Goal: Transaction & Acquisition: Subscribe to service/newsletter

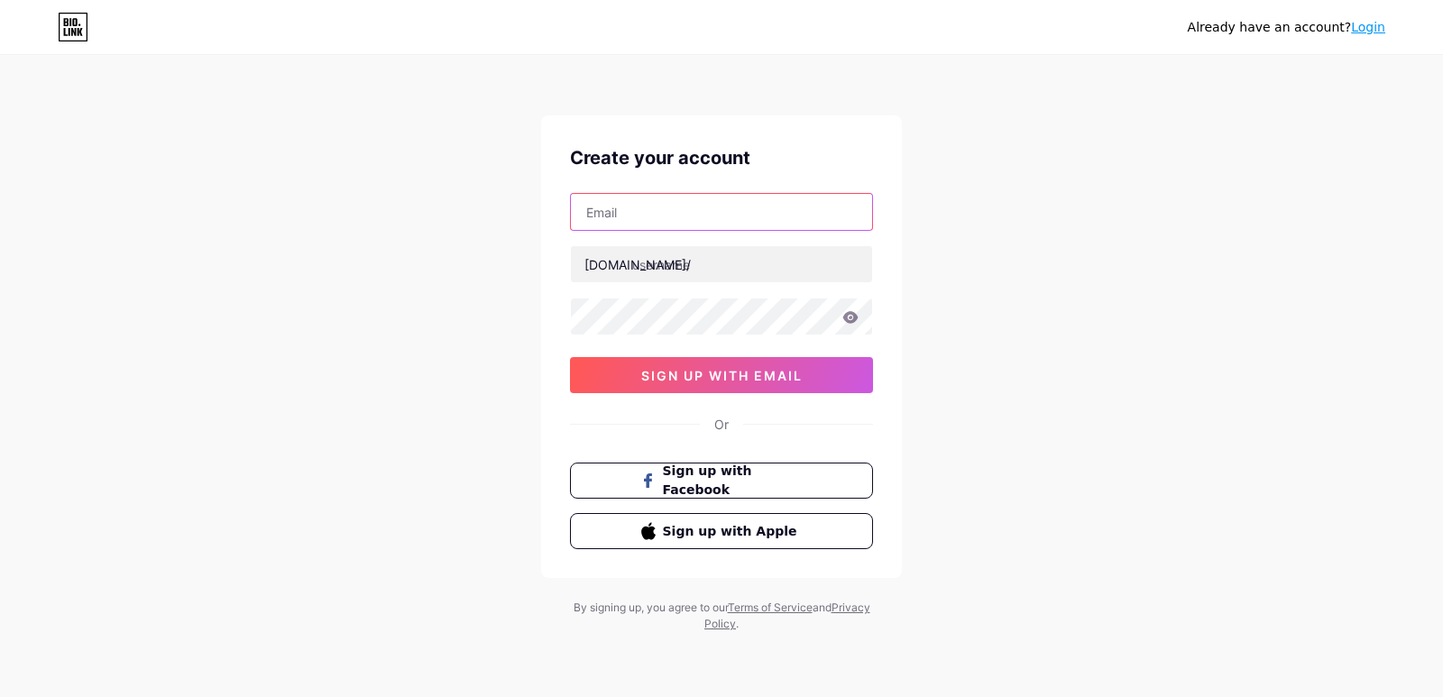
click at [693, 219] on input "text" at bounding box center [721, 212] width 301 height 36
type input "[EMAIL_ADDRESS][DOMAIN_NAME]"
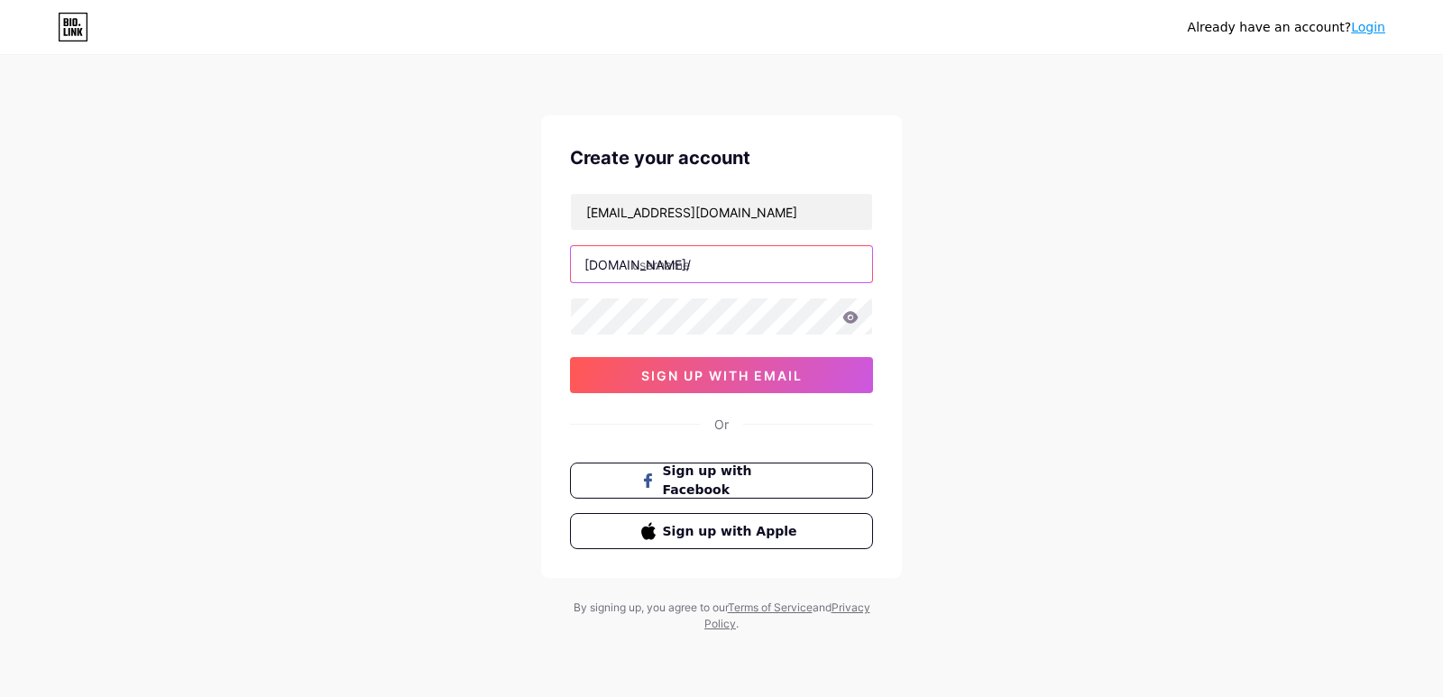
click at [679, 266] on input "text" at bounding box center [721, 264] width 301 height 36
click at [686, 263] on input "text" at bounding box center [721, 264] width 301 height 36
paste input "fullmoonsclub"
type input "fullmoonsclub"
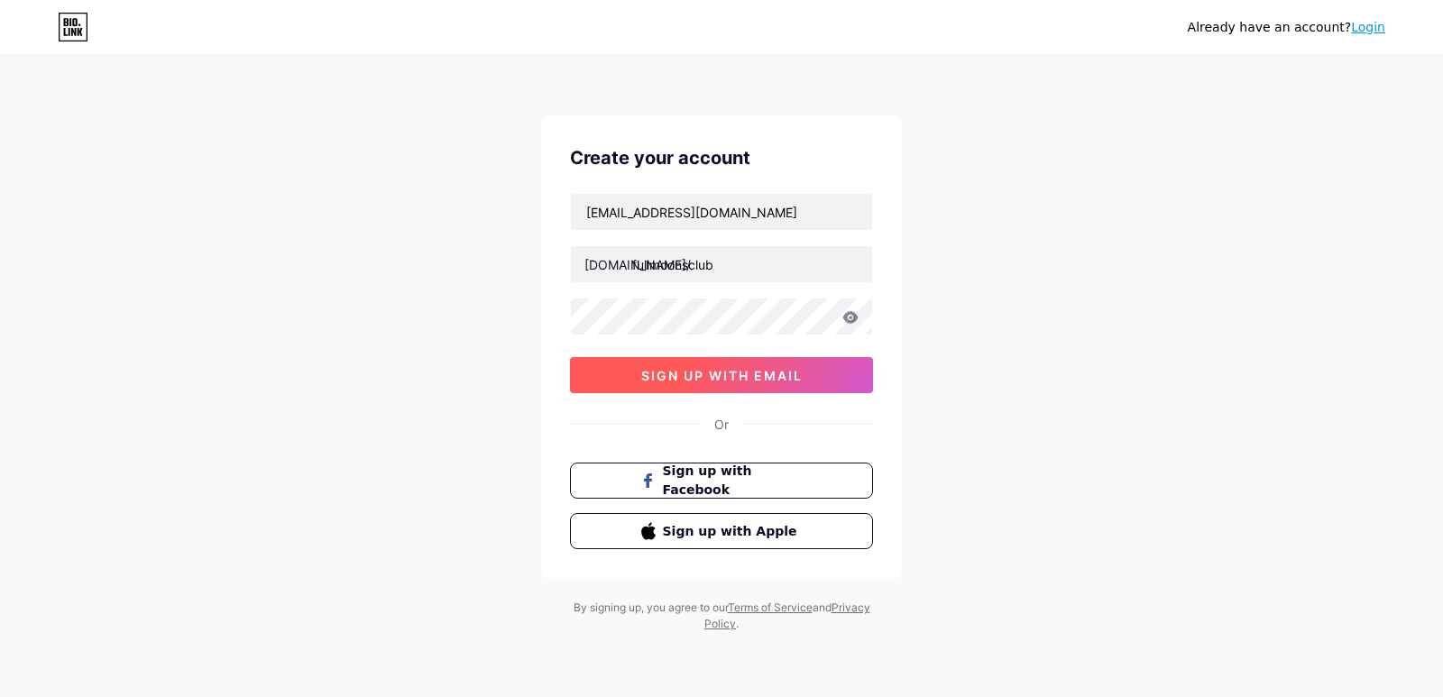
click at [684, 378] on span "sign up with email" at bounding box center [721, 375] width 161 height 15
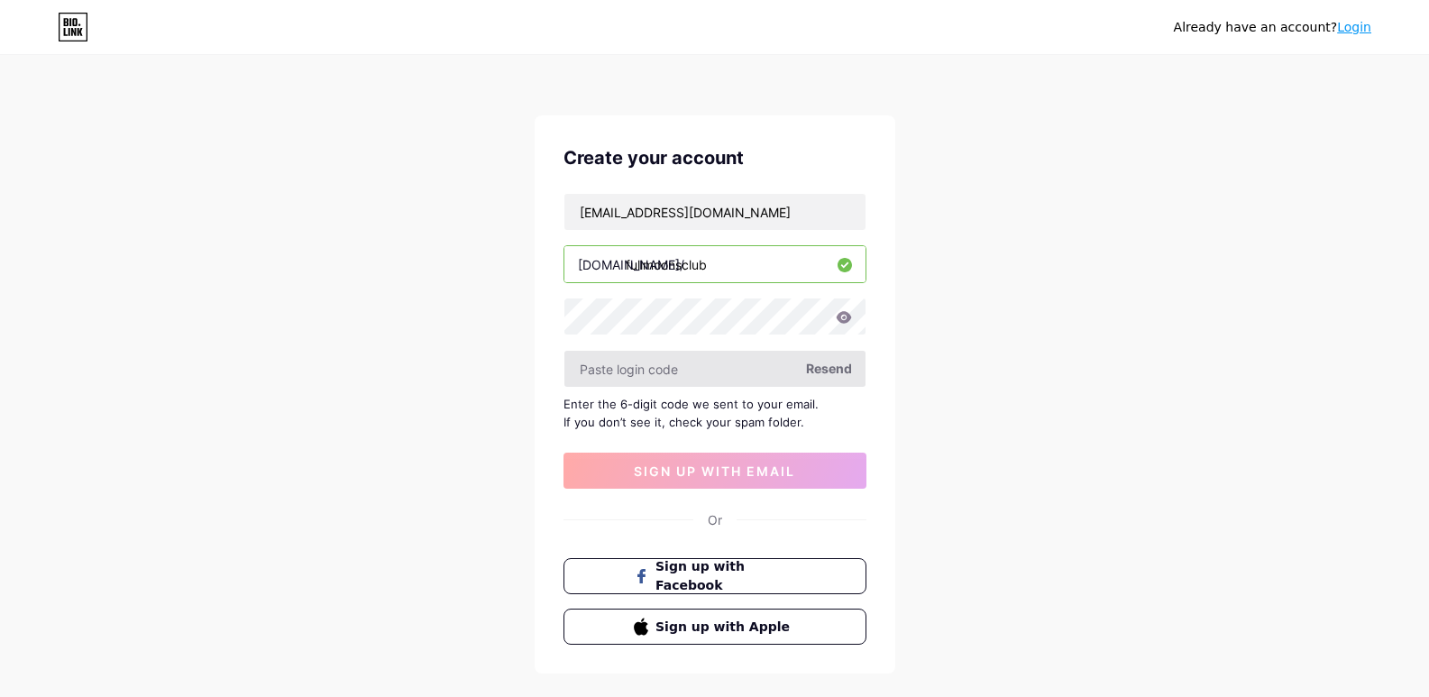
click at [684, 371] on input "text" at bounding box center [714, 369] width 301 height 36
paste input "837727"
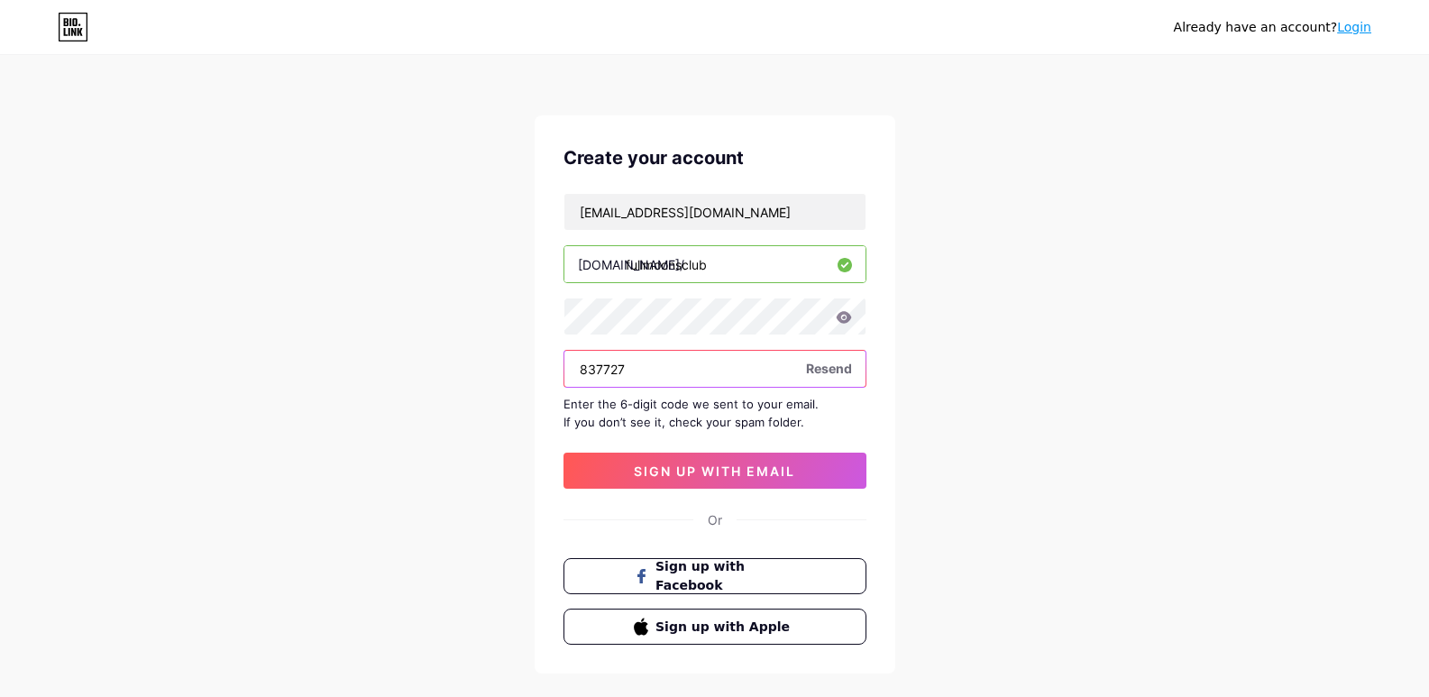
type input "837727"
click at [694, 442] on div "[EMAIL_ADDRESS][DOMAIN_NAME] [DOMAIN_NAME]/ fullmoonsclub 837727 Resend Enter t…" at bounding box center [715, 341] width 303 height 296
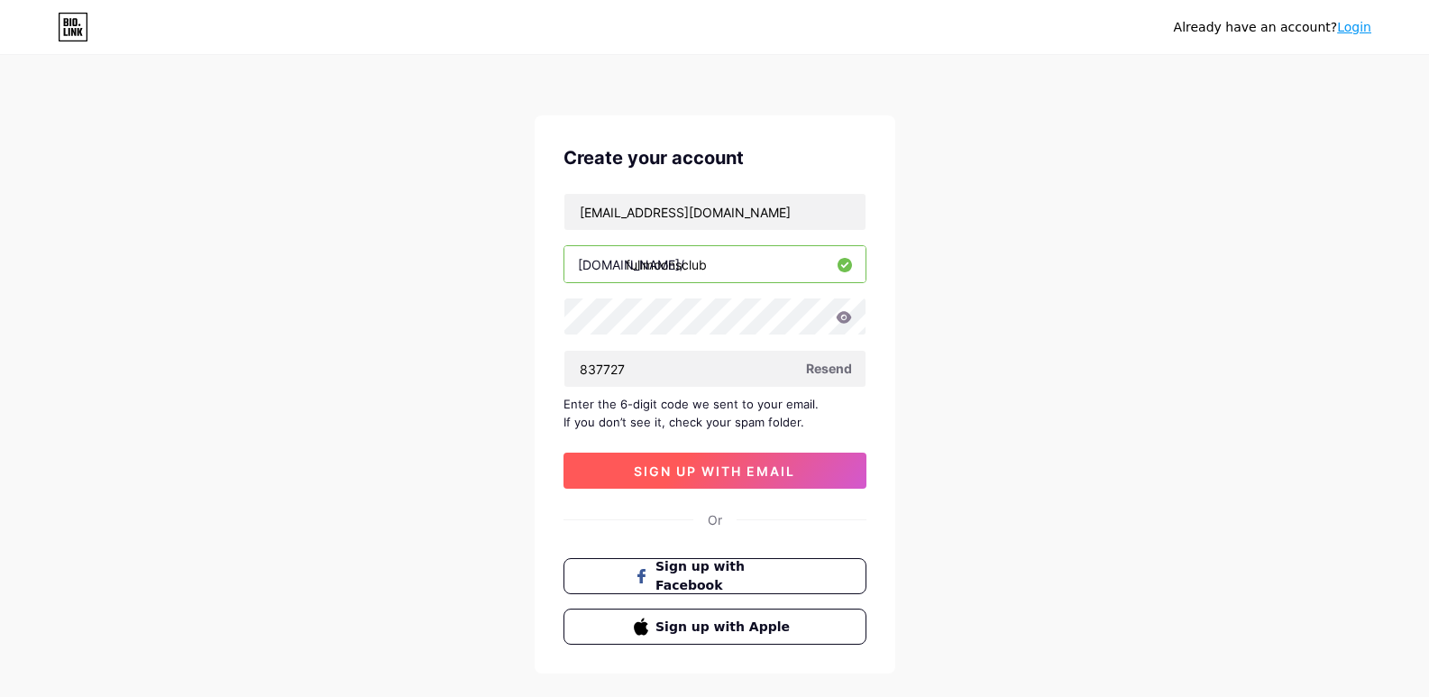
click at [701, 467] on span "sign up with email" at bounding box center [714, 470] width 161 height 15
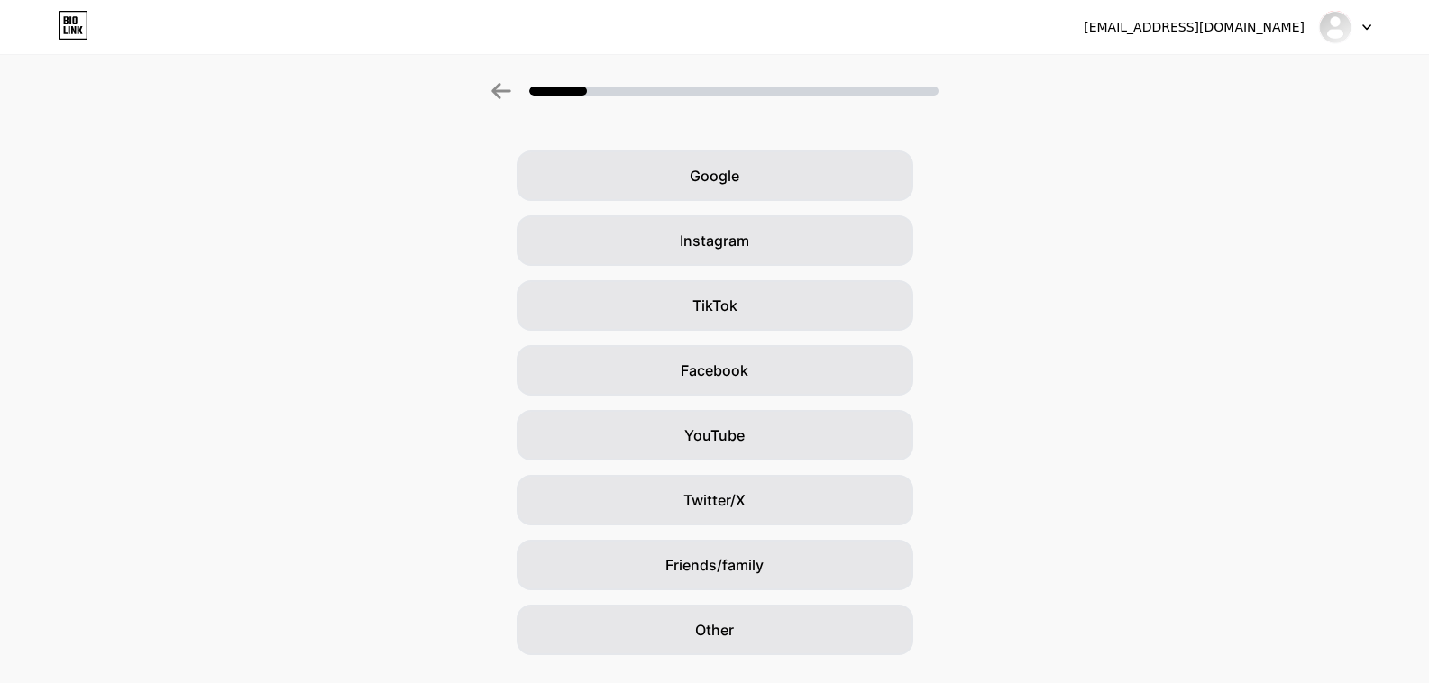
scroll to position [94, 0]
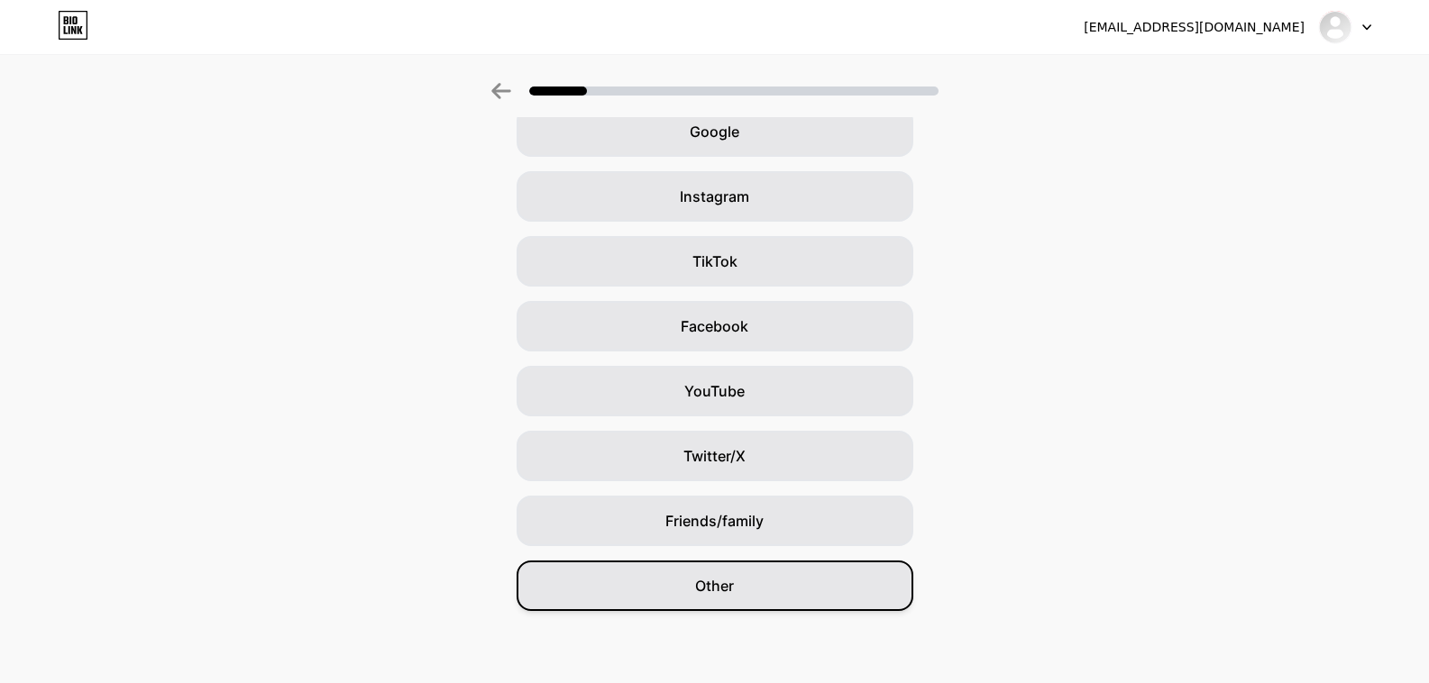
click at [713, 587] on span "Other" at bounding box center [714, 586] width 39 height 22
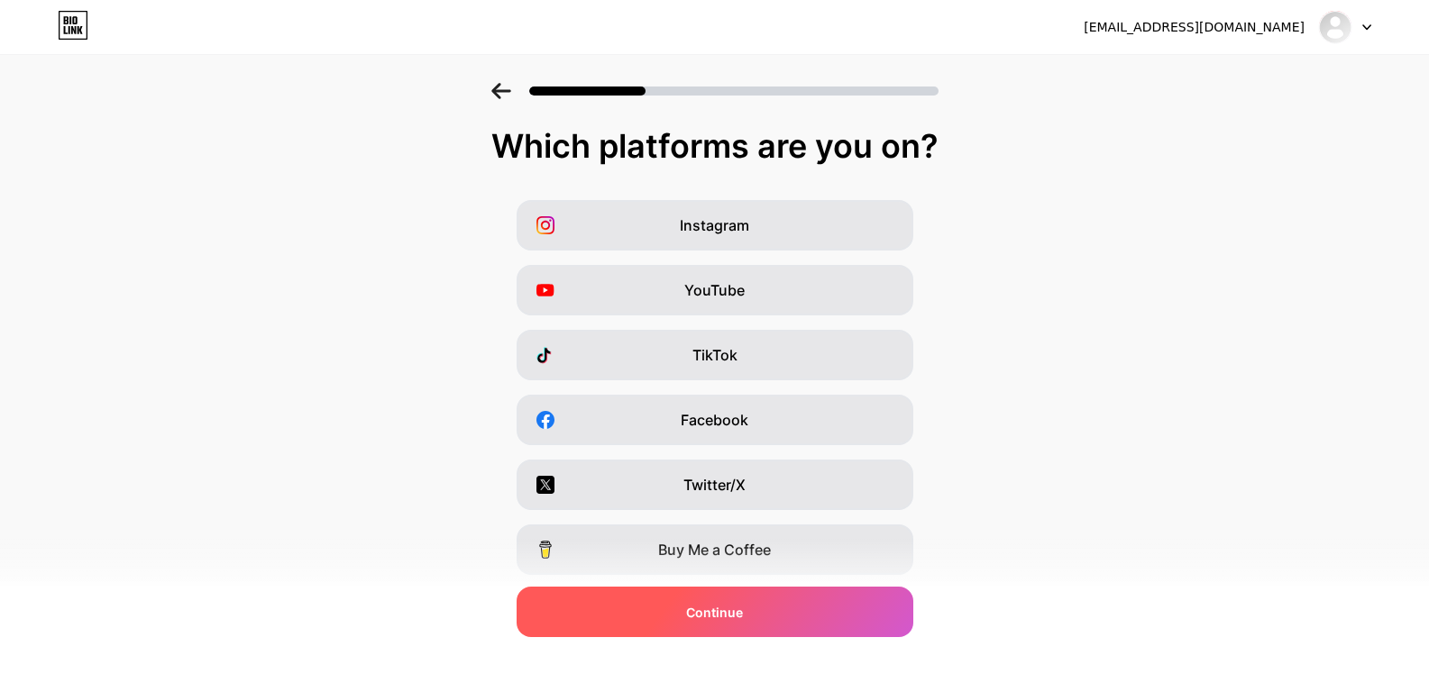
click at [715, 615] on span "Continue" at bounding box center [714, 612] width 57 height 19
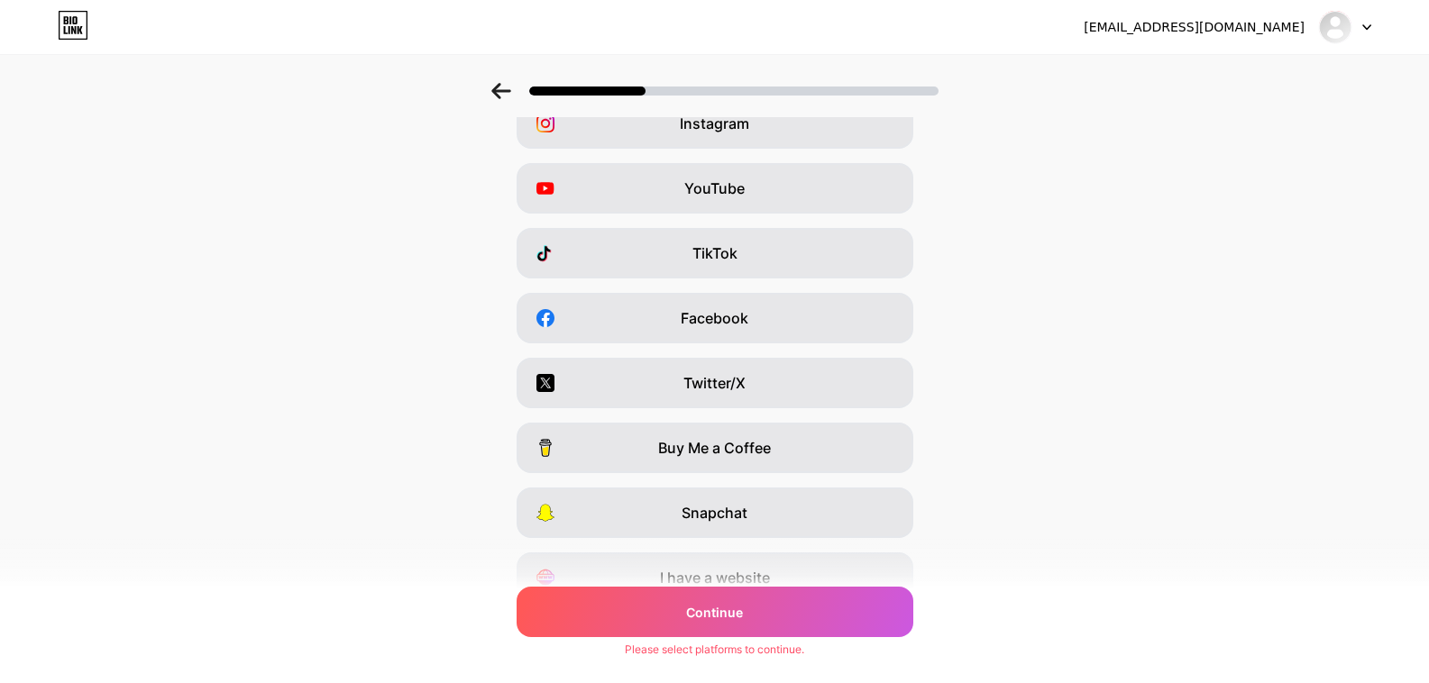
scroll to position [184, 0]
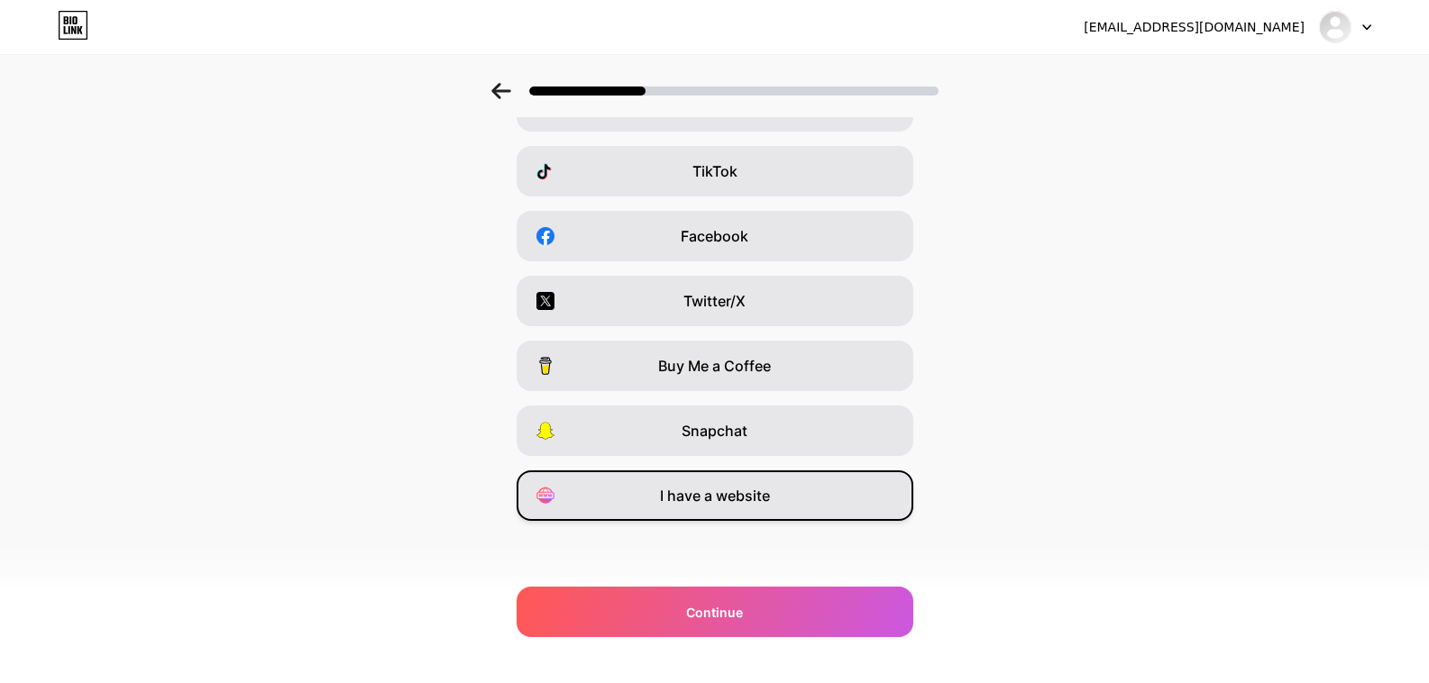
click at [720, 490] on span "I have a website" at bounding box center [715, 496] width 110 height 22
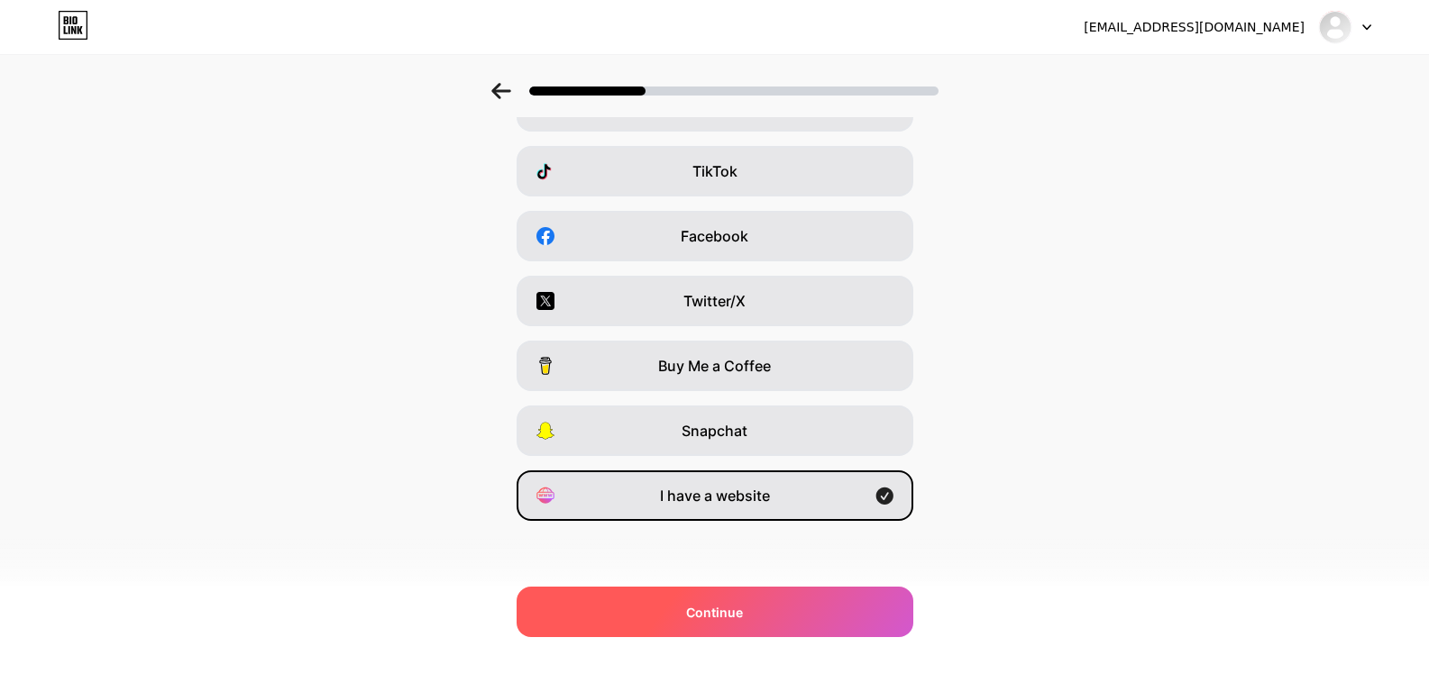
click at [734, 619] on span "Continue" at bounding box center [714, 612] width 57 height 19
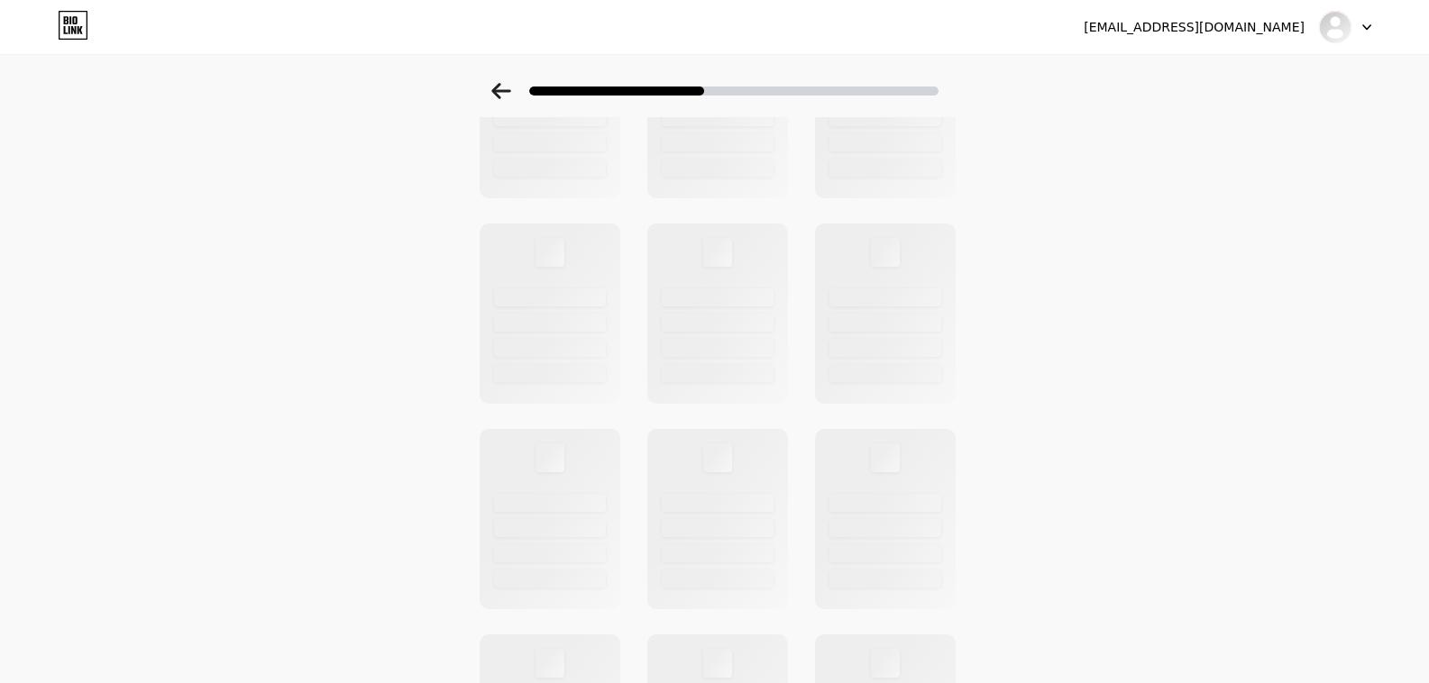
scroll to position [0, 0]
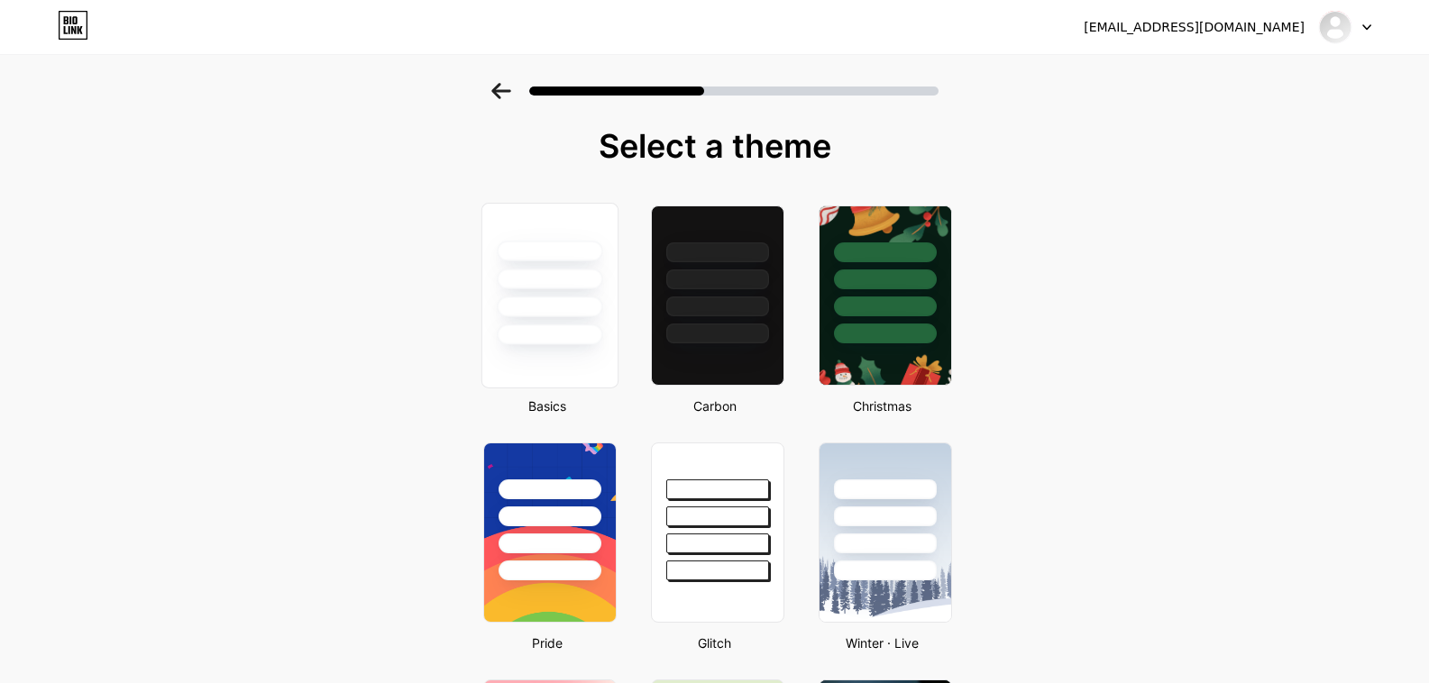
click at [589, 320] on div at bounding box center [548, 275] width 135 height 142
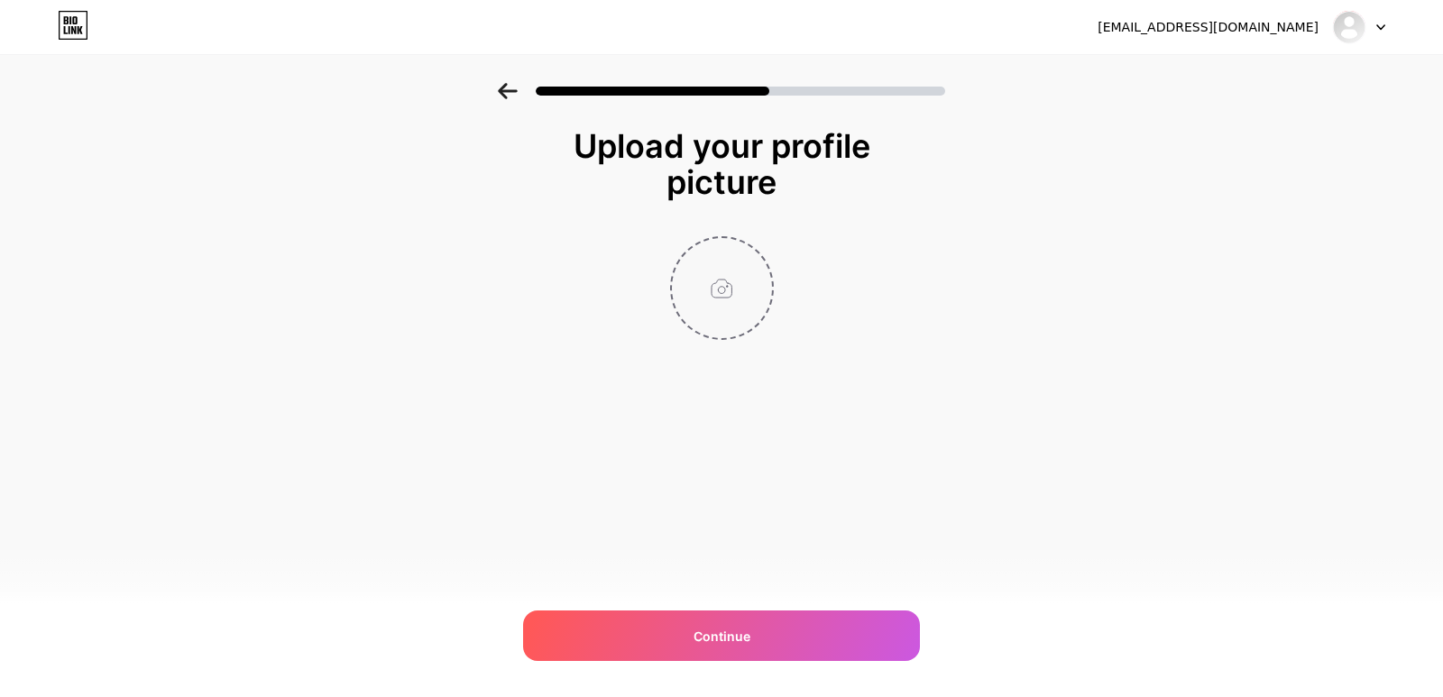
click at [726, 286] on input "file" at bounding box center [722, 288] width 100 height 100
type input "C:\fakepath\Logo (8).jpg"
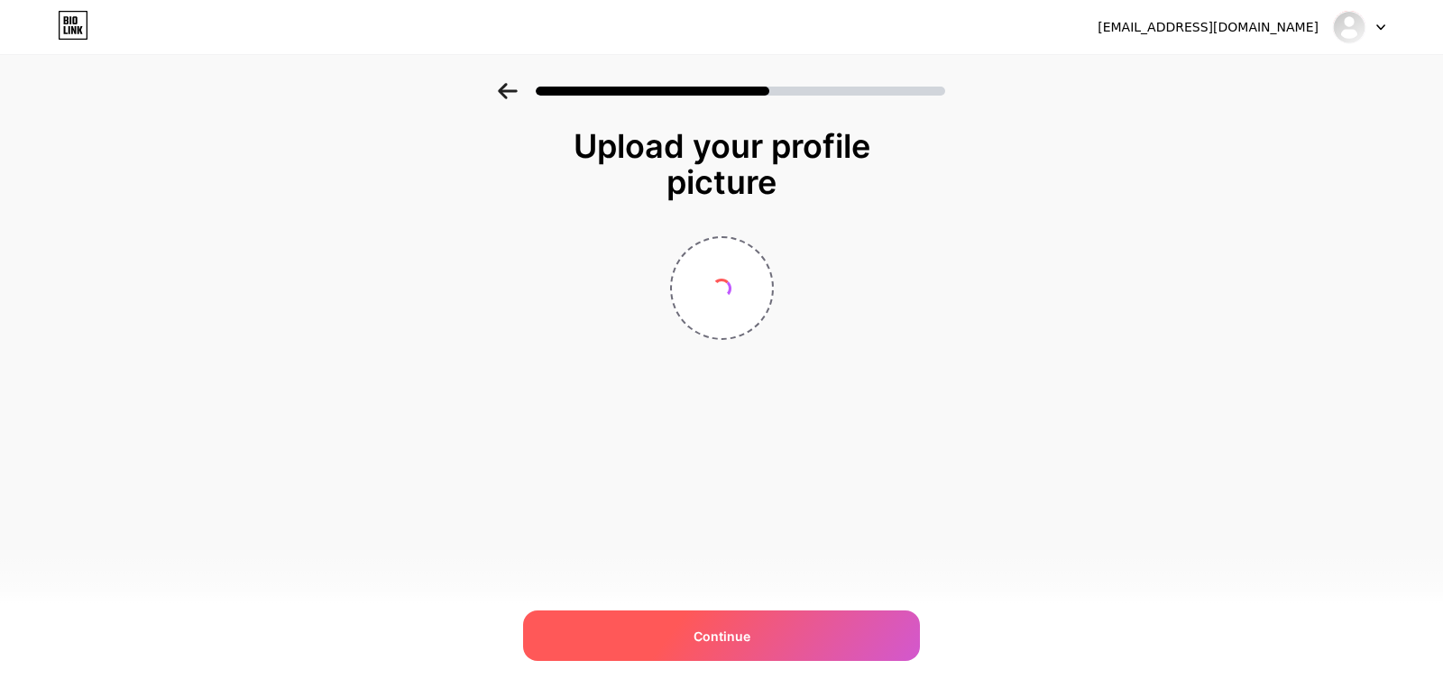
click at [749, 630] on div "Continue" at bounding box center [721, 635] width 397 height 50
click at [747, 628] on span "Continue" at bounding box center [721, 636] width 57 height 19
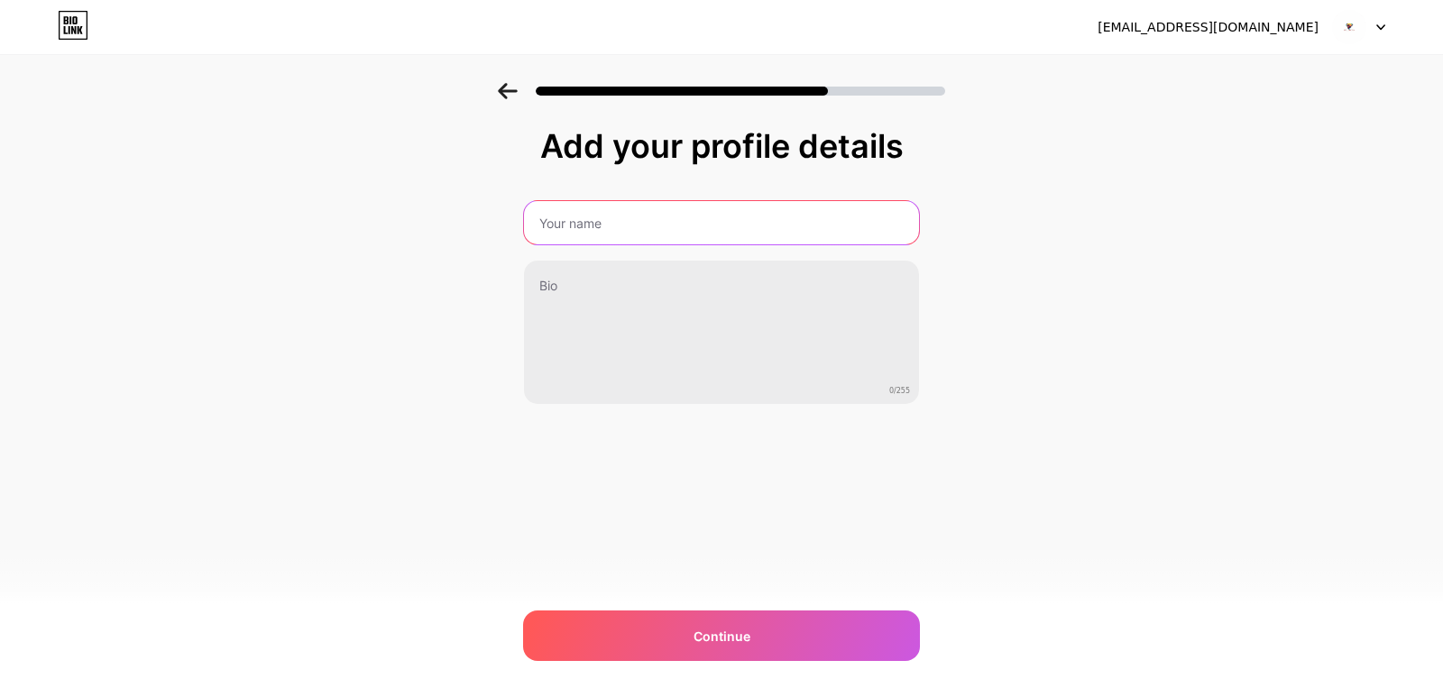
click at [588, 223] on input "text" at bounding box center [721, 222] width 395 height 43
type input "Full Moons Club"
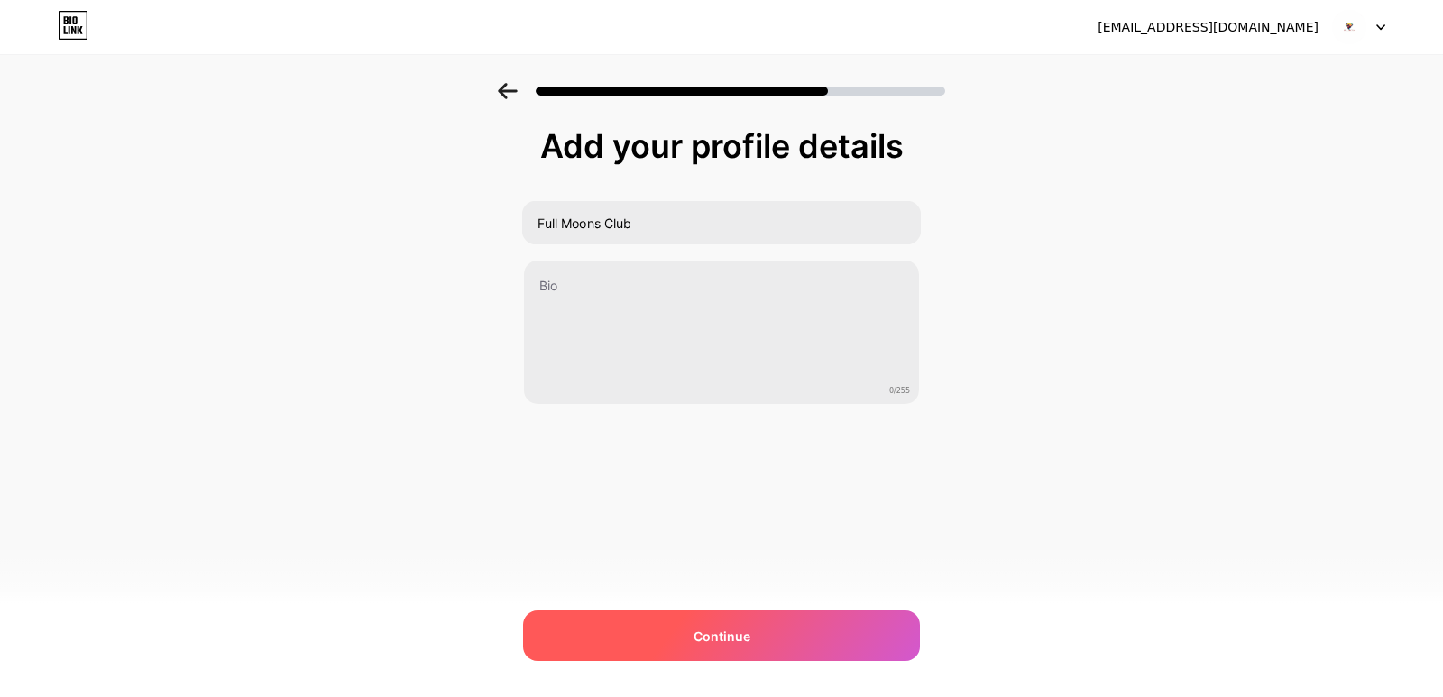
click at [721, 632] on span "Continue" at bounding box center [721, 636] width 57 height 19
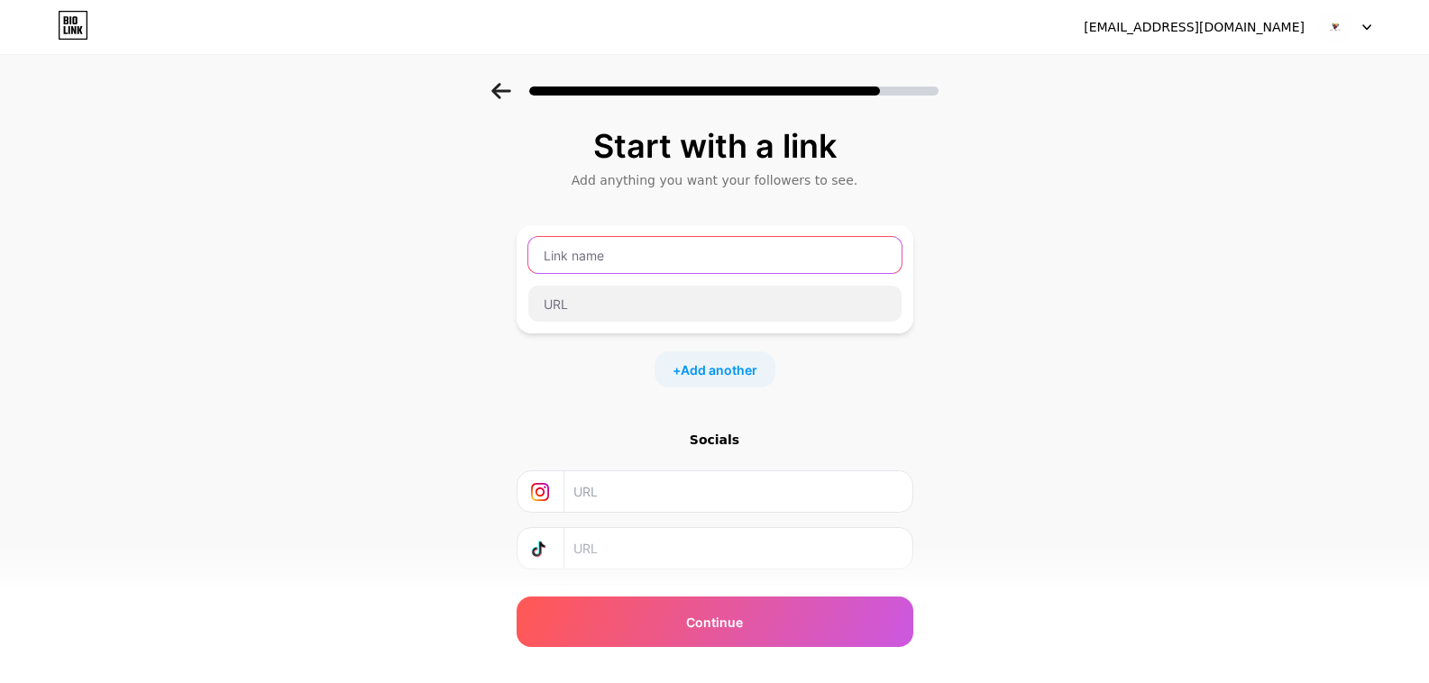
click at [635, 268] on input "text" at bounding box center [714, 255] width 373 height 36
click at [612, 252] on input "text" at bounding box center [714, 255] width 373 height 36
paste input "Smoke Club"
type input "Smoke Club"
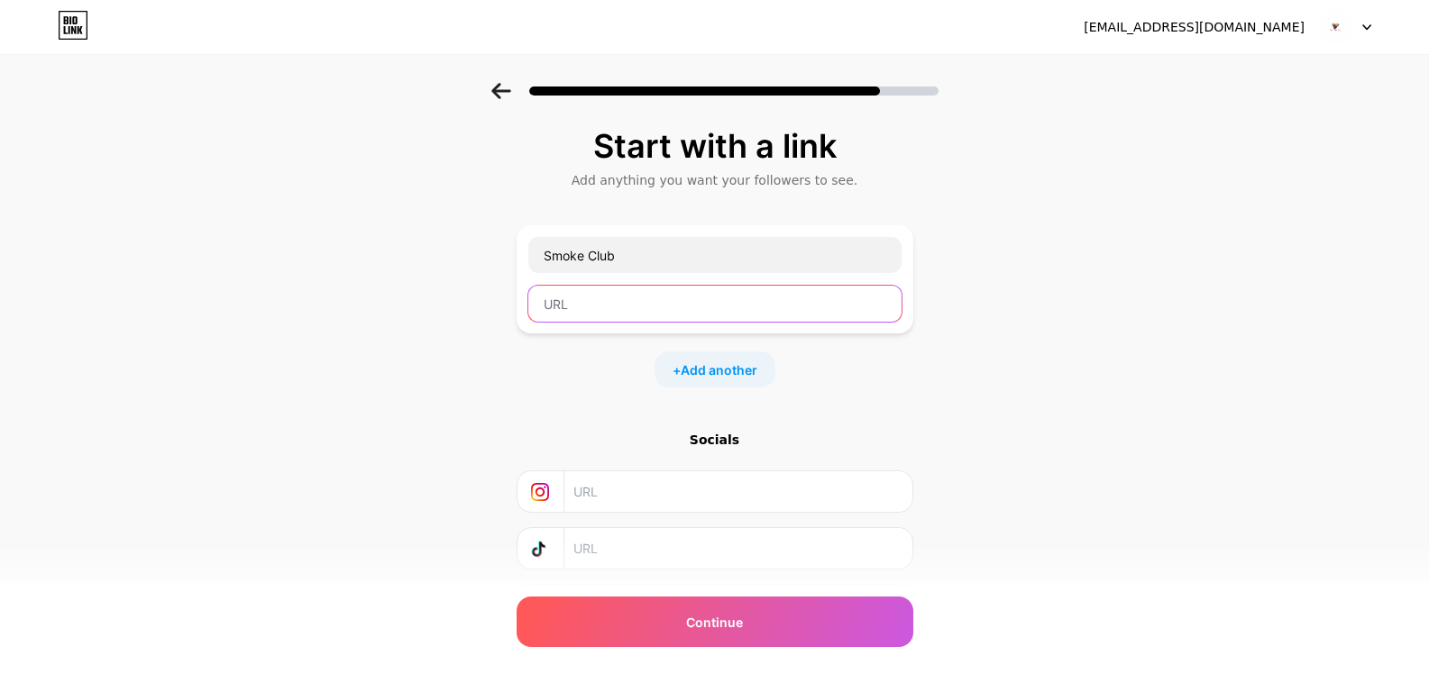
click at [614, 288] on input "text" at bounding box center [714, 304] width 373 height 36
paste input "[URL][DOMAIN_NAME]"
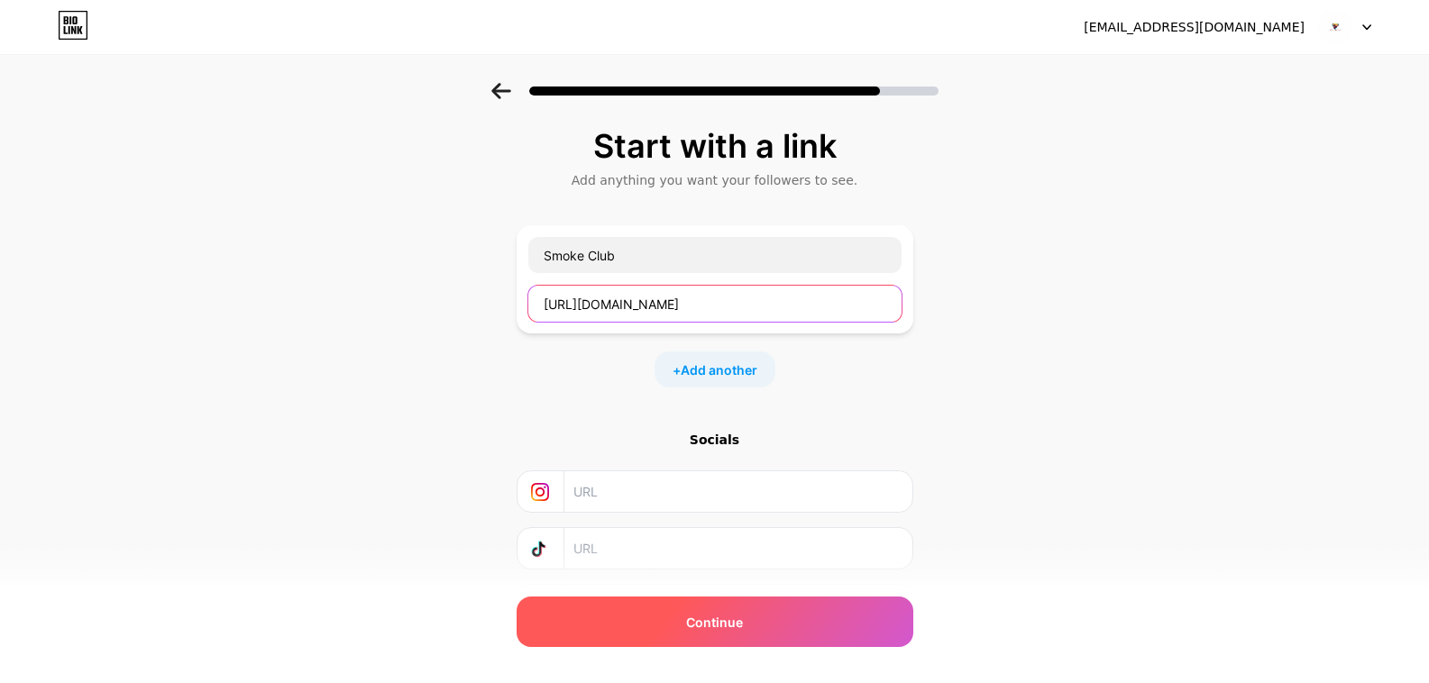
type input "[URL][DOMAIN_NAME]"
click at [727, 628] on span "Continue" at bounding box center [714, 622] width 57 height 19
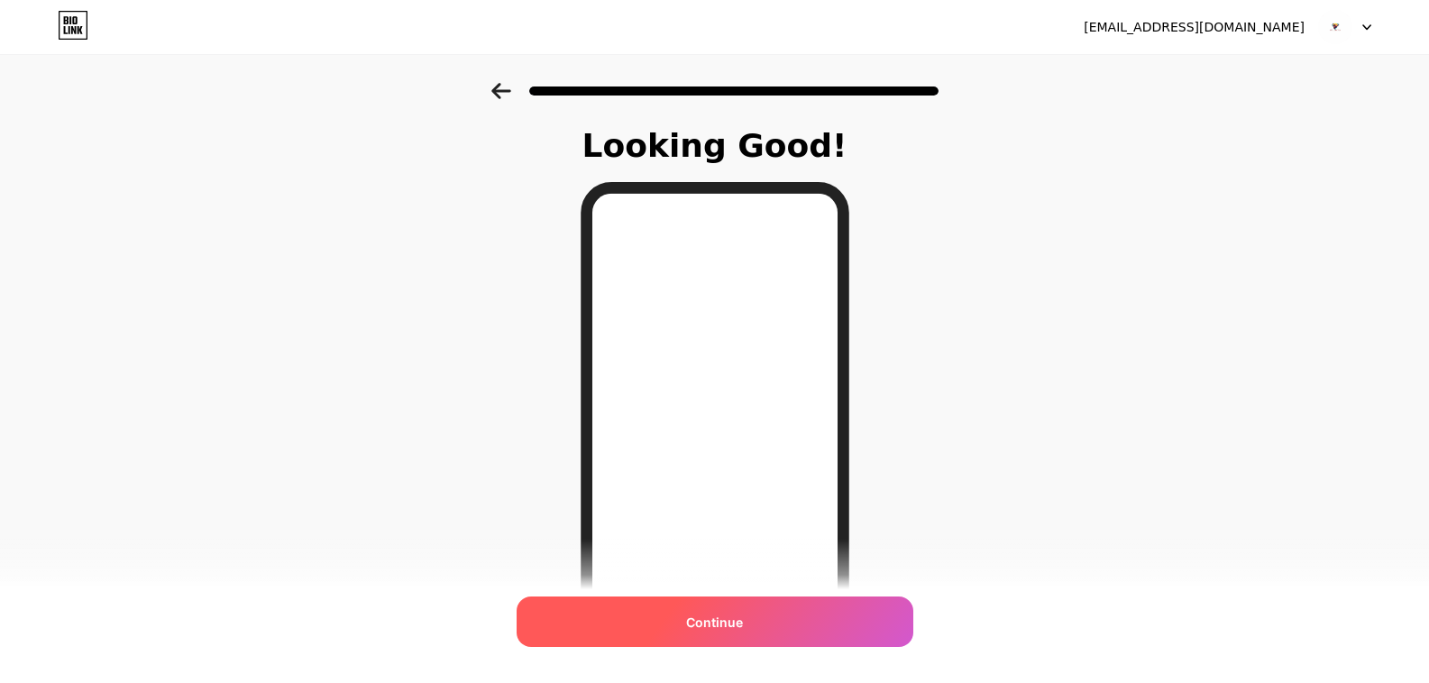
click at [736, 623] on span "Continue" at bounding box center [714, 622] width 57 height 19
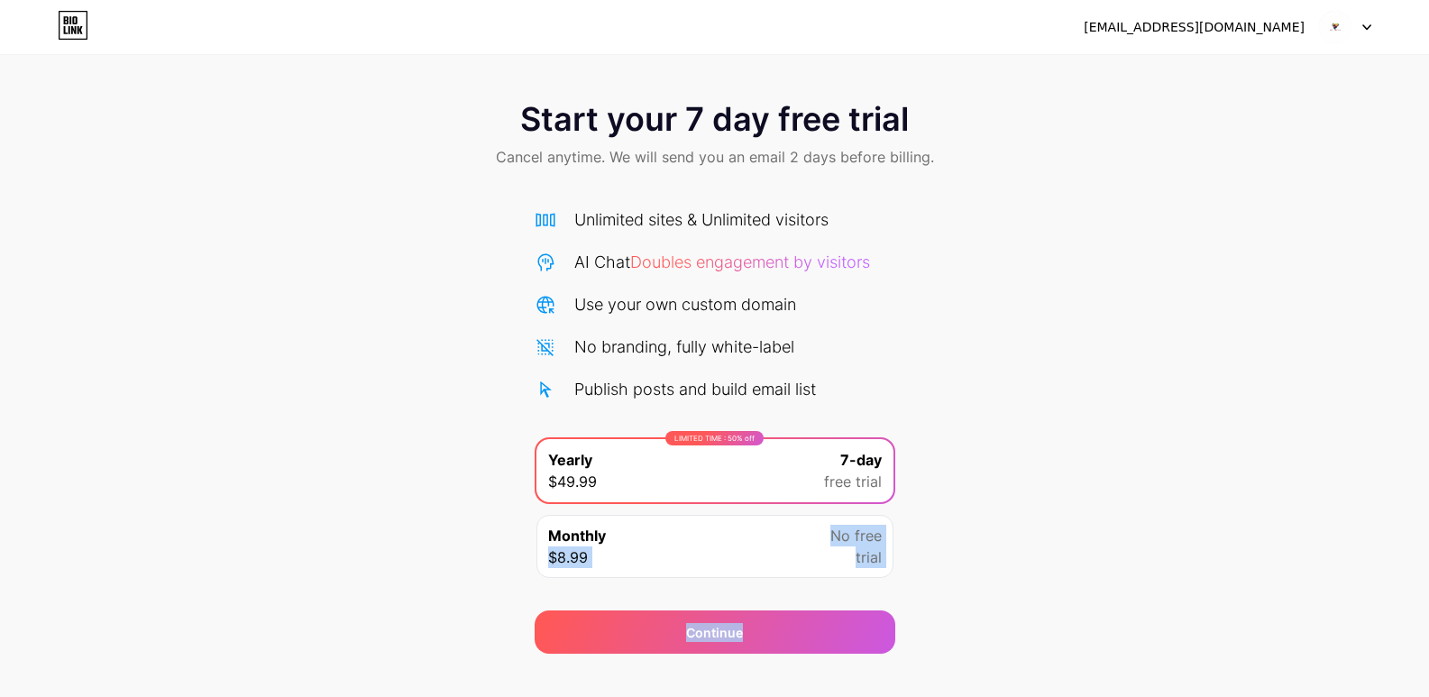
drag, startPoint x: 762, startPoint y: 628, endPoint x: 194, endPoint y: 302, distance: 654.7
click at [337, 413] on div "Start your 7 day free trial Cancel anytime. We will send you an email 2 days be…" at bounding box center [714, 368] width 1429 height 571
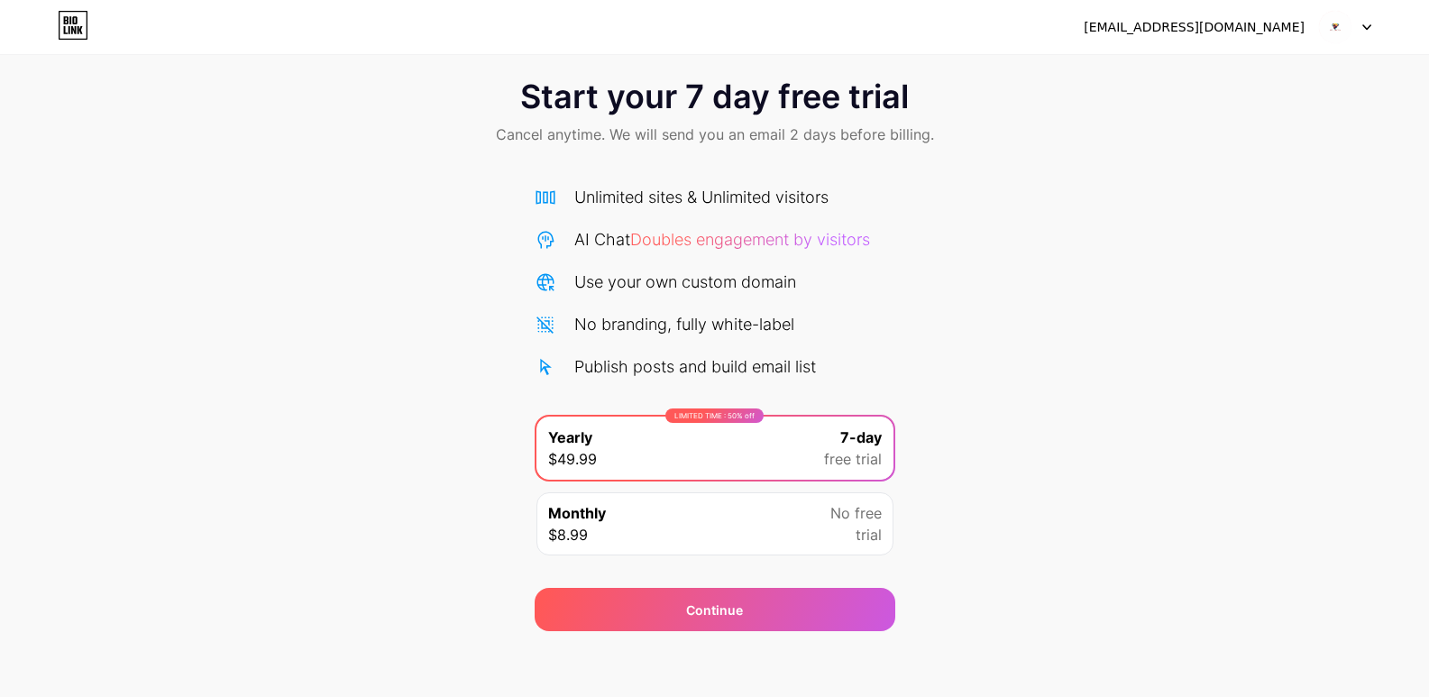
scroll to position [29, 0]
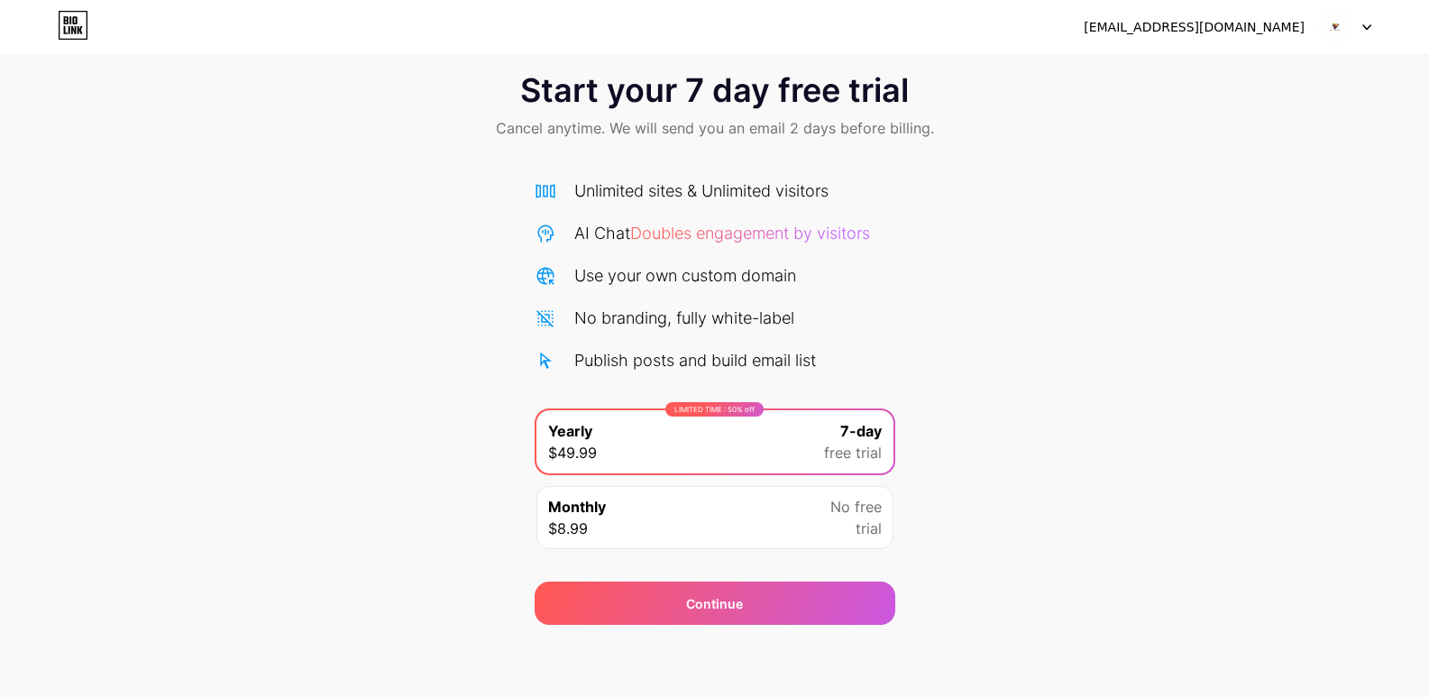
click at [1272, 36] on div "[EMAIL_ADDRESS][DOMAIN_NAME]" at bounding box center [1194, 27] width 221 height 19
click at [1278, 31] on div "[EMAIL_ADDRESS][DOMAIN_NAME]" at bounding box center [1194, 27] width 221 height 19
click at [1377, 26] on div "[EMAIL_ADDRESS][DOMAIN_NAME] Logout" at bounding box center [714, 27] width 1429 height 32
click at [1373, 25] on div "[EMAIL_ADDRESS][DOMAIN_NAME] Logout" at bounding box center [714, 27] width 1429 height 32
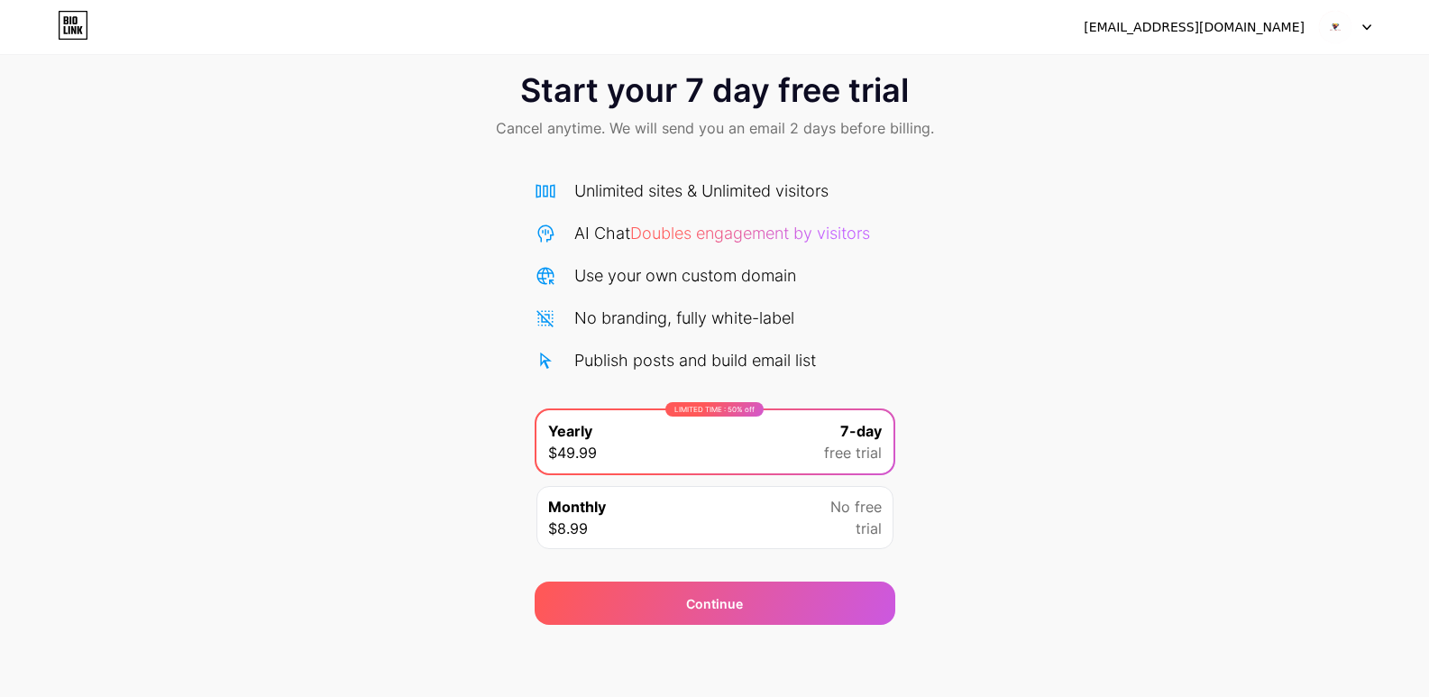
click at [1371, 25] on icon at bounding box center [1366, 27] width 7 height 5
click at [1209, 29] on div "[EMAIL_ADDRESS][DOMAIN_NAME]" at bounding box center [1194, 27] width 221 height 19
click at [1336, 29] on img at bounding box center [1335, 27] width 34 height 34
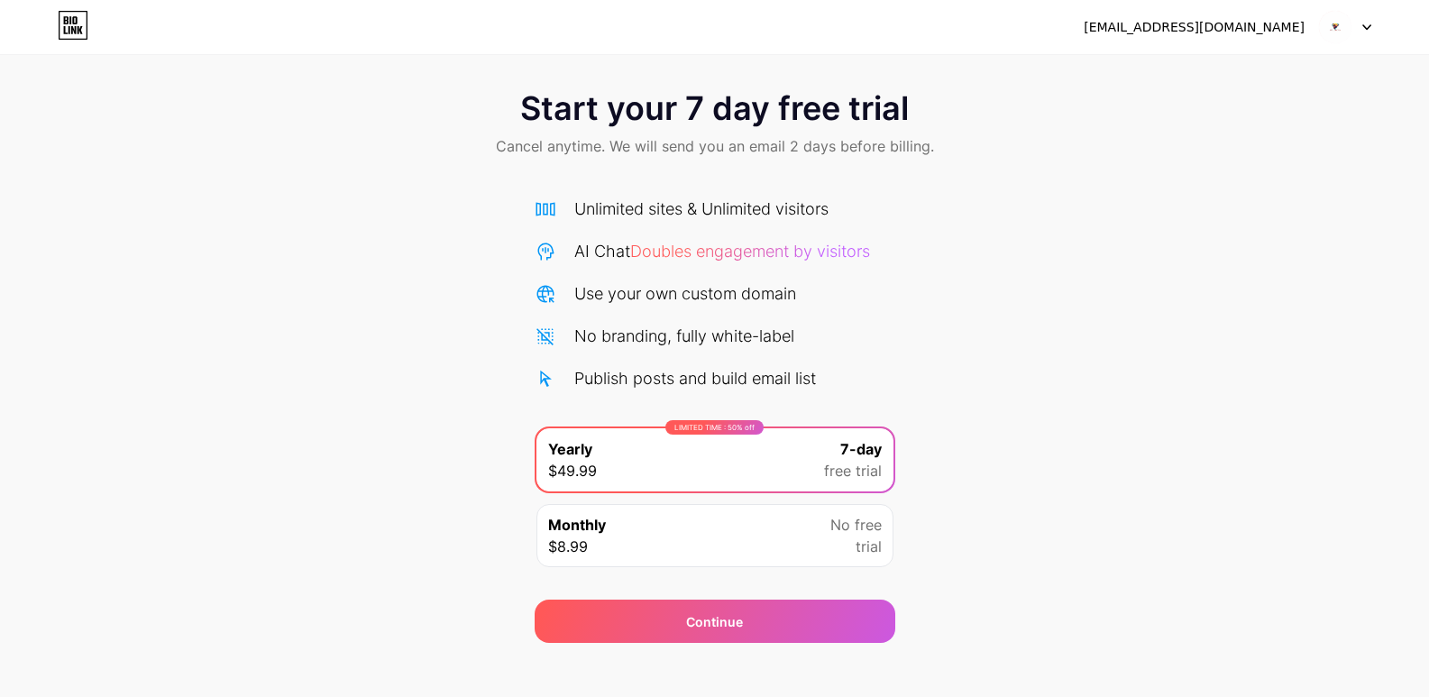
scroll to position [29, 0]
